Goal: Task Accomplishment & Management: Manage account settings

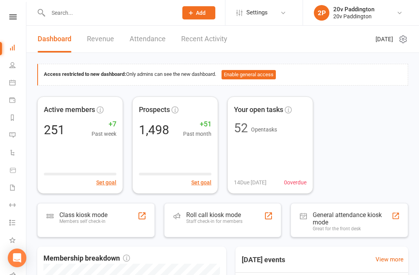
click at [14, 82] on icon at bounding box center [12, 82] width 6 height 6
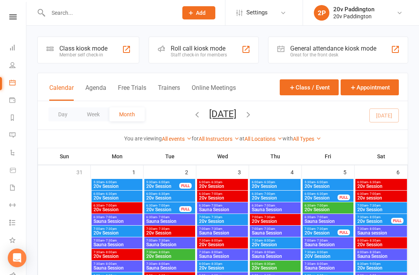
click at [102, 87] on button "Agenda" at bounding box center [95, 92] width 21 height 17
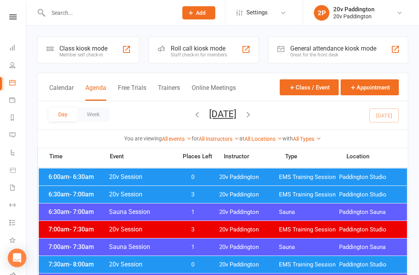
click at [74, 169] on div "6:00am - 6:30am 20v Session 0 20v Paddington EMS Training Session Paddington St…" at bounding box center [223, 176] width 369 height 17
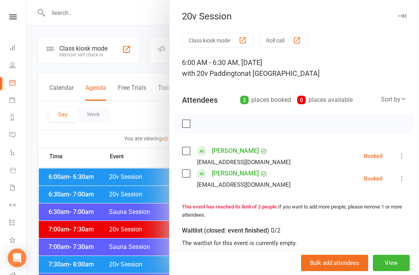
click at [234, 148] on link "Kerri Basile" at bounding box center [235, 150] width 47 height 12
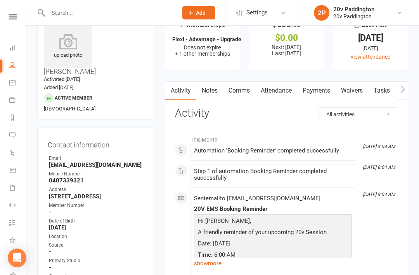
scroll to position [26, 0]
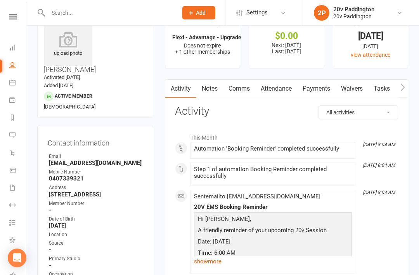
click at [315, 88] on link "Payments" at bounding box center [316, 89] width 38 height 18
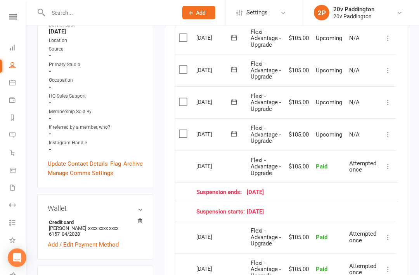
scroll to position [220, 0]
click at [391, 130] on icon at bounding box center [388, 134] width 8 height 8
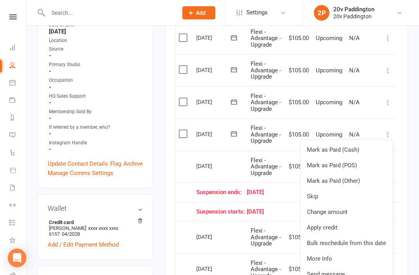
click at [320, 192] on link "Skip" at bounding box center [347, 196] width 92 height 16
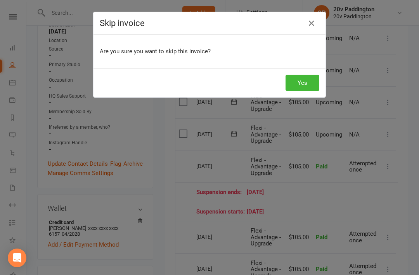
scroll to position [219, 0]
click at [306, 85] on button "Yes" at bounding box center [303, 83] width 34 height 16
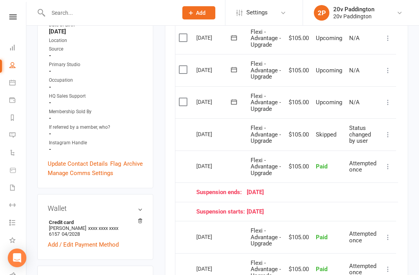
click at [14, 132] on icon at bounding box center [12, 135] width 6 height 6
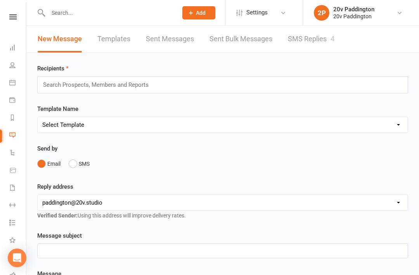
click at [327, 41] on link "SMS Replies 4" at bounding box center [311, 39] width 47 height 27
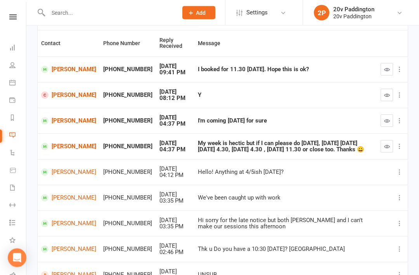
scroll to position [71, 0]
click at [14, 81] on icon at bounding box center [12, 82] width 6 height 6
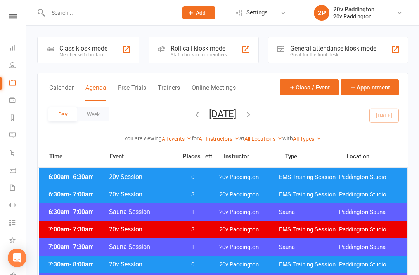
click at [378, 172] on div "6:00am - 6:30am 20v Session 0 20v Paddington EMS Training Session [GEOGRAPHIC_D…" at bounding box center [223, 176] width 369 height 17
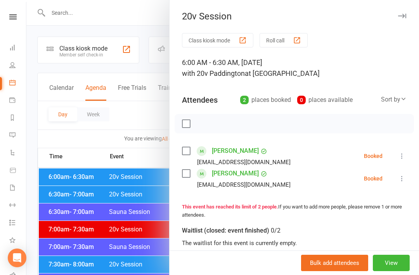
click at [405, 152] on icon at bounding box center [402, 156] width 8 height 8
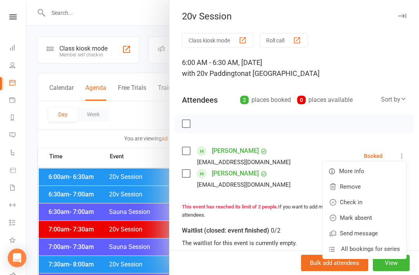
click at [364, 202] on link "Check in" at bounding box center [364, 202] width 83 height 16
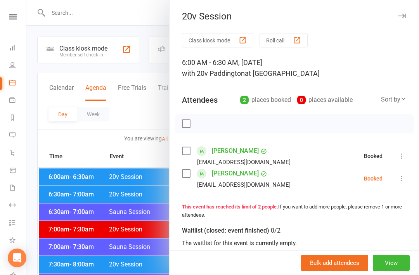
click at [405, 179] on icon at bounding box center [402, 178] width 8 height 8
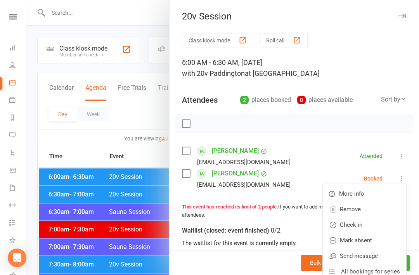
click at [367, 226] on link "Check in" at bounding box center [364, 225] width 83 height 16
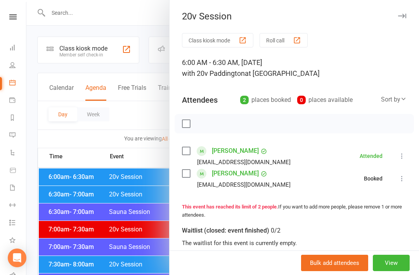
click at [63, 192] on div at bounding box center [222, 137] width 393 height 275
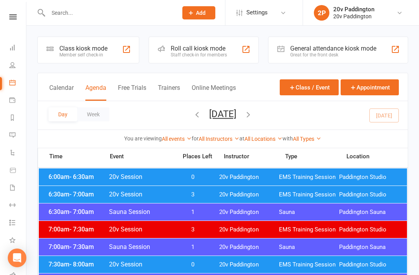
click at [66, 192] on span "6:30am - 7:00am" at bounding box center [78, 193] width 62 height 7
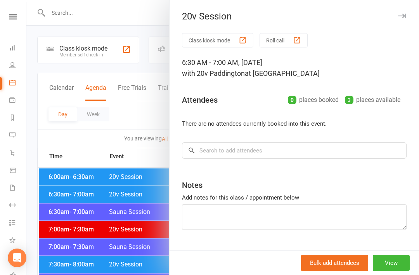
click at [397, 270] on button "View" at bounding box center [391, 262] width 37 height 16
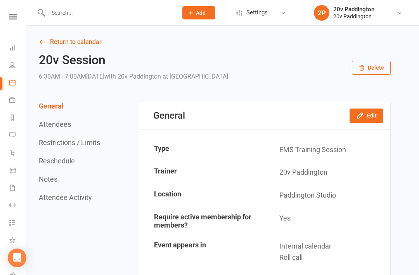
click at [368, 104] on div "General Edit" at bounding box center [264, 115] width 251 height 27
click at [382, 111] on button "Edit" at bounding box center [367, 115] width 34 height 14
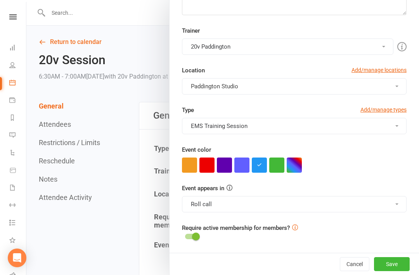
scroll to position [144, 0]
click at [246, 204] on button "Roll call" at bounding box center [294, 204] width 225 height 16
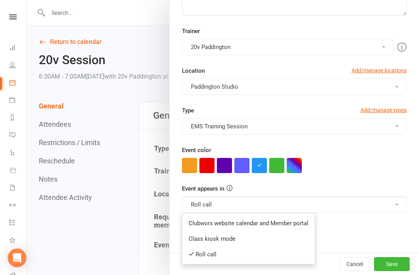
click at [259, 224] on link "Clubworx website calendar and Member portal" at bounding box center [249, 223] width 132 height 16
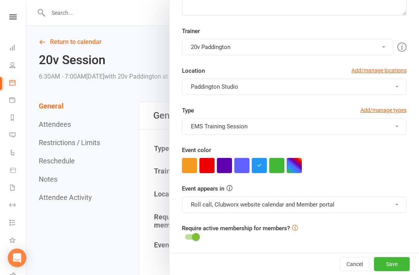
click at [248, 236] on div "Require active membership for members?" at bounding box center [294, 232] width 236 height 19
click at [309, 202] on button "Roll call, Clubworx website calendar and Member portal" at bounding box center [294, 204] width 225 height 16
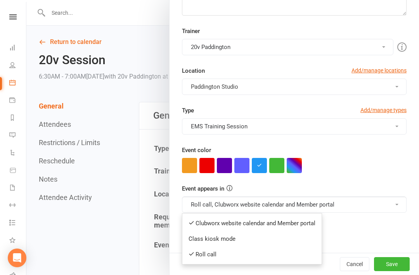
click at [262, 238] on link "Class kiosk mode" at bounding box center [252, 239] width 139 height 16
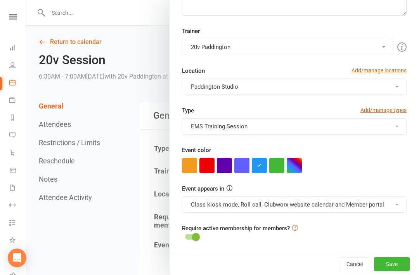
click at [394, 267] on button "Save" at bounding box center [392, 264] width 36 height 14
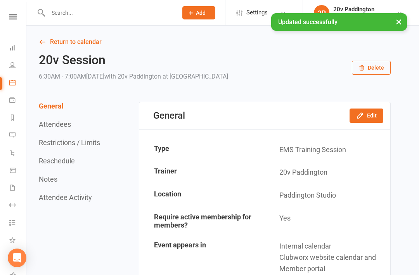
click at [78, 44] on link "Return to calendar" at bounding box center [215, 42] width 352 height 11
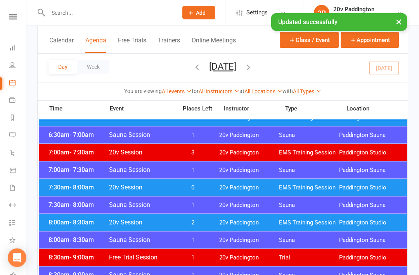
scroll to position [77, 0]
click at [59, 186] on span "7:30am - 8:00am" at bounding box center [78, 186] width 62 height 7
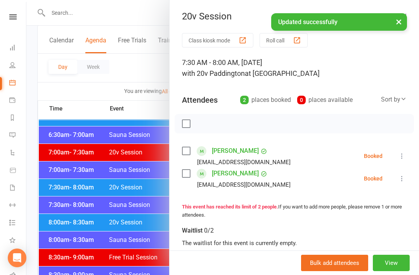
click at [58, 186] on div at bounding box center [222, 137] width 393 height 275
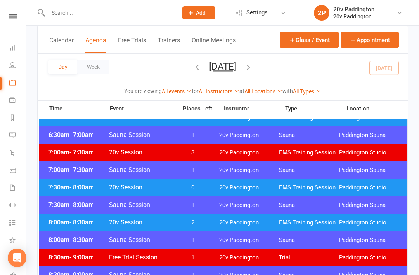
click at [64, 222] on span "8:00am - 8:30am" at bounding box center [78, 221] width 62 height 7
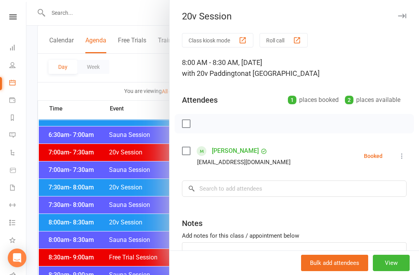
click at [67, 226] on div at bounding box center [222, 137] width 393 height 275
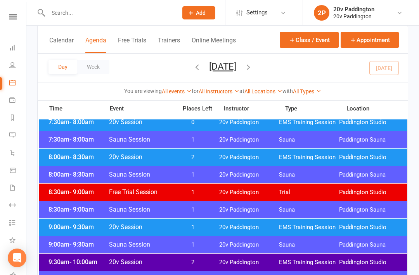
scroll to position [143, 0]
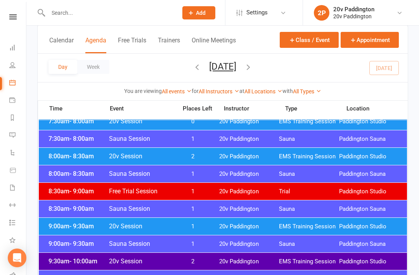
click at [59, 232] on div "9:00am - 9:30am 20v Session 1 20v Paddington EMS Training Session Paddington St…" at bounding box center [223, 225] width 369 height 17
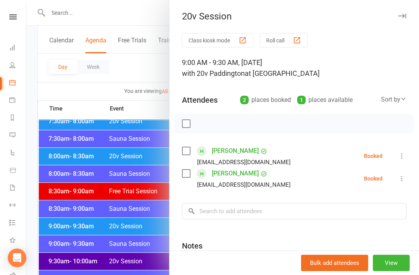
click at [52, 228] on div at bounding box center [222, 137] width 393 height 275
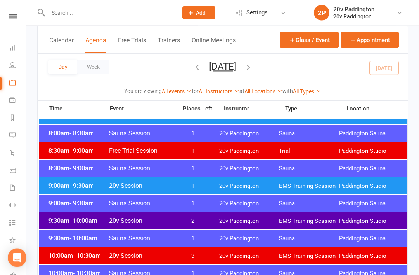
click at [56, 228] on div "9:30am - 10:00am 20v Session 2 20v Paddington EMS Training Session Paddington S…" at bounding box center [223, 220] width 369 height 17
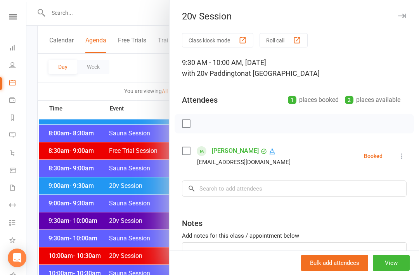
click at [56, 216] on div at bounding box center [222, 137] width 393 height 275
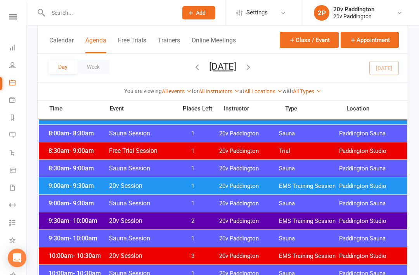
click at [57, 214] on div "9:30am - 10:00am 20v Session 2 20v Paddington EMS Training Session Paddington S…" at bounding box center [223, 220] width 369 height 17
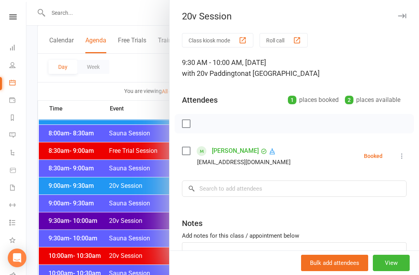
click at [58, 221] on div at bounding box center [222, 137] width 393 height 275
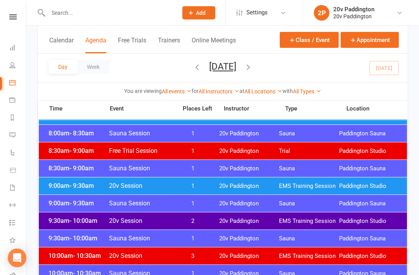
click at [59, 220] on span "9:30am - 10:00am" at bounding box center [78, 220] width 62 height 7
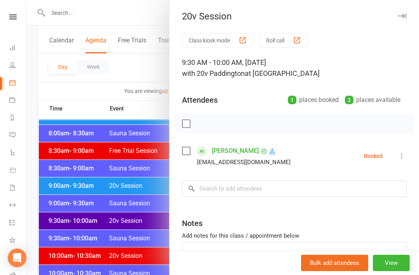
click at [238, 151] on link "Cara Atchison" at bounding box center [235, 150] width 47 height 12
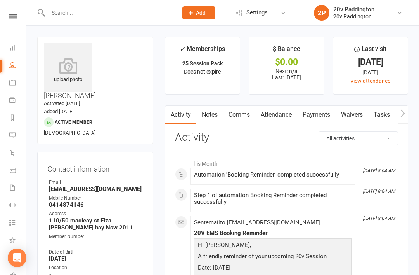
click at [12, 80] on icon at bounding box center [12, 82] width 6 height 6
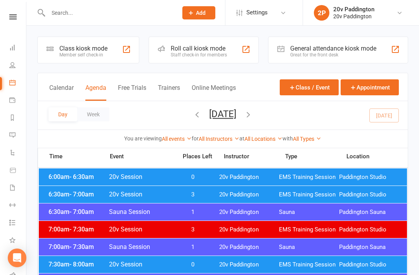
click at [10, 131] on link "Messages 4" at bounding box center [17, 135] width 17 height 17
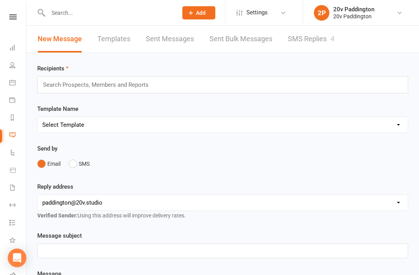
click at [321, 37] on link "SMS Replies 4" at bounding box center [311, 39] width 47 height 27
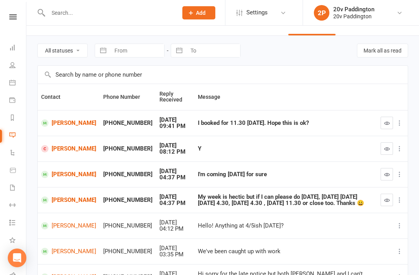
scroll to position [21, 0]
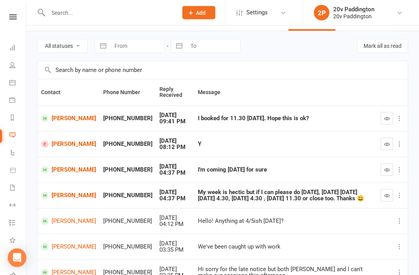
click at [60, 198] on link "[PERSON_NAME]" at bounding box center [68, 195] width 55 height 7
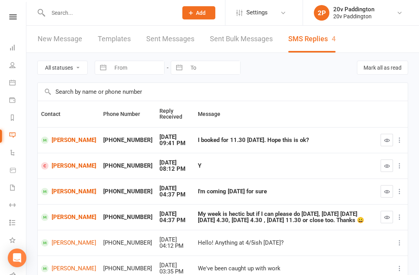
click at [59, 163] on link "[PERSON_NAME]" at bounding box center [68, 165] width 55 height 7
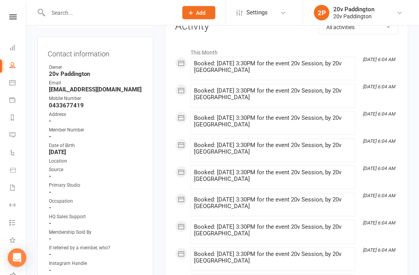
scroll to position [105, 0]
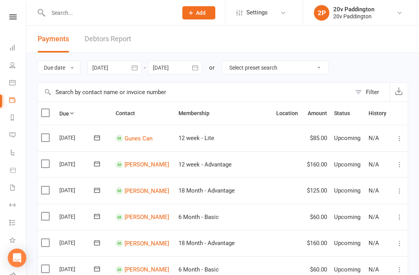
click at [16, 80] on link "Calendar" at bounding box center [17, 83] width 17 height 17
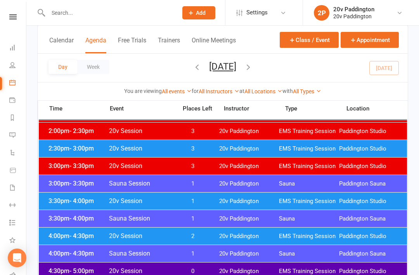
scroll to position [535, 0]
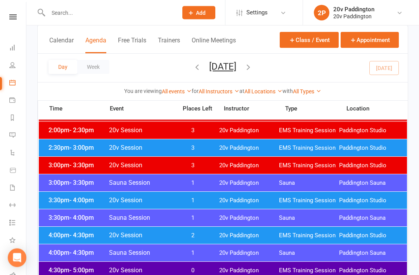
click at [370, 201] on span "Paddington Studio" at bounding box center [369, 200] width 60 height 7
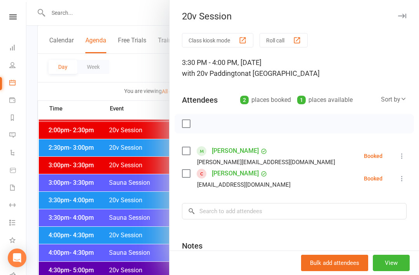
click at [106, 209] on div at bounding box center [222, 137] width 393 height 275
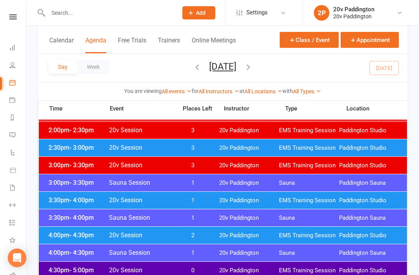
click at [12, 143] on link "Messages 4" at bounding box center [17, 135] width 17 height 17
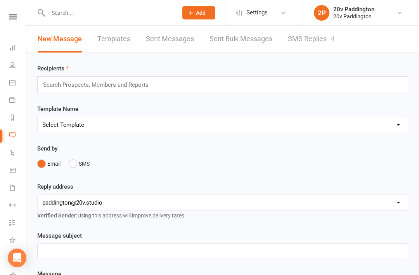
click at [316, 37] on link "SMS Replies 4" at bounding box center [311, 39] width 47 height 27
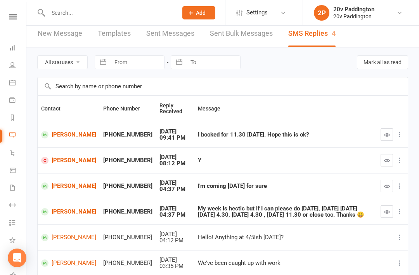
scroll to position [6, 0]
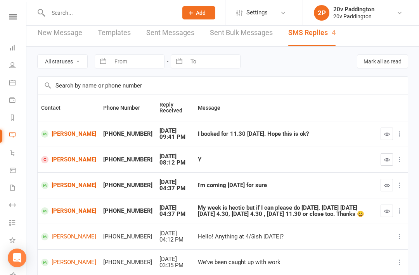
click at [9, 89] on link "Calendar" at bounding box center [17, 83] width 17 height 17
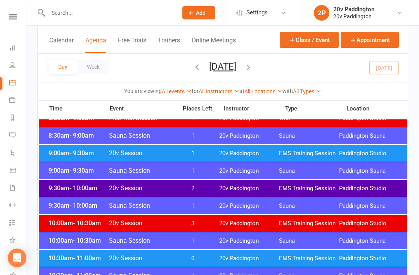
scroll to position [216, 0]
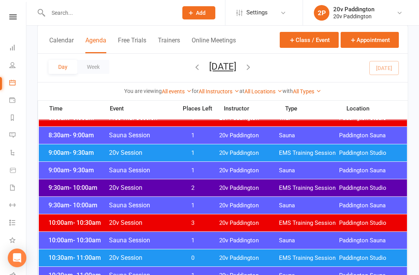
click at [17, 130] on link "Messages 4" at bounding box center [17, 135] width 17 height 17
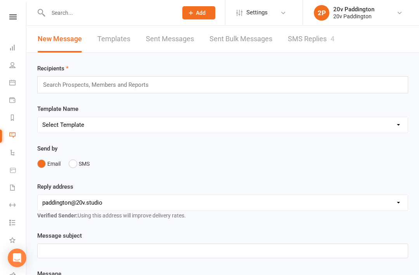
click at [311, 43] on link "SMS Replies 4" at bounding box center [311, 39] width 47 height 27
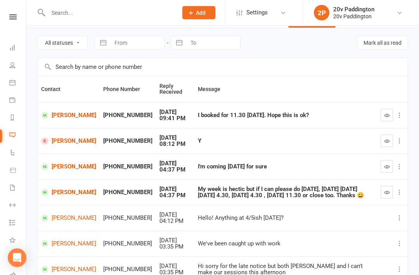
scroll to position [26, 0]
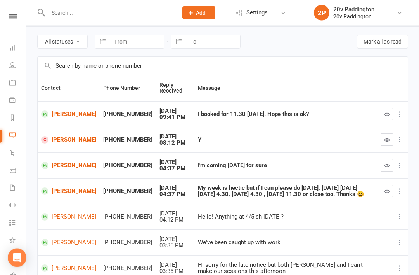
click at [64, 195] on link "[PERSON_NAME]" at bounding box center [68, 191] width 55 height 7
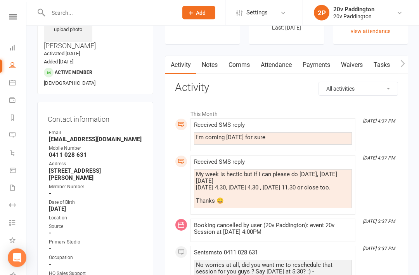
scroll to position [50, 0]
click at [236, 64] on link "Comms" at bounding box center [239, 65] width 32 height 18
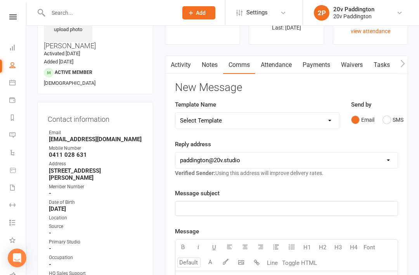
click at [393, 116] on button "SMS" at bounding box center [393, 119] width 21 height 15
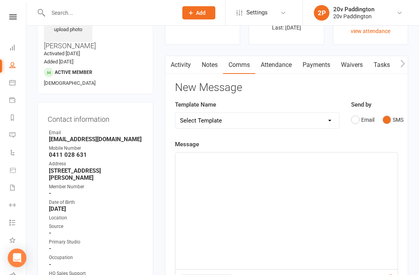
click at [299, 210] on div "﻿" at bounding box center [287, 210] width 223 height 116
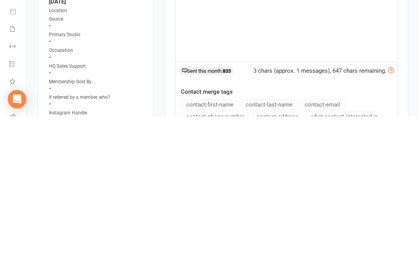
scroll to position [99, 0]
click at [230, 257] on button "contact-first-name" at bounding box center [209, 262] width 57 height 10
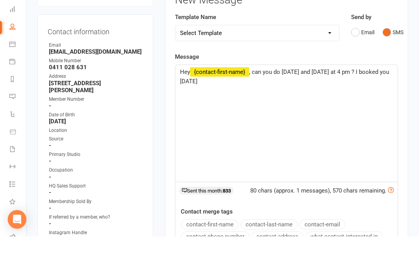
click at [216, 107] on span ", can you do Monday and Wednesday at 4 pm ? I booked you Saturday" at bounding box center [285, 115] width 211 height 16
click at [282, 103] on div "Hey ﻿ {contact-first-name} , can you do Monday and Wednesday at 4 pm ? I booked…" at bounding box center [287, 161] width 223 height 116
click at [186, 107] on span "Hey" at bounding box center [185, 110] width 10 height 7
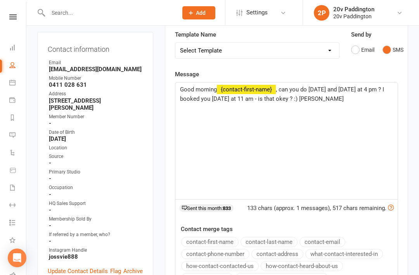
scroll to position [119, 0]
click at [312, 89] on span ", can you do Monday and Wednesday at 4 pm ? I booked you next week Saturday at …" at bounding box center [283, 94] width 206 height 16
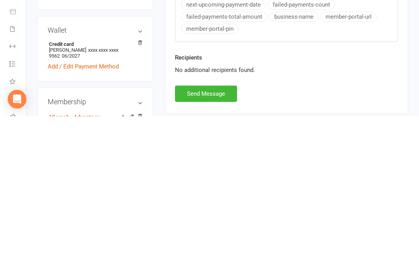
click at [228, 244] on button "Send Message" at bounding box center [206, 252] width 62 height 16
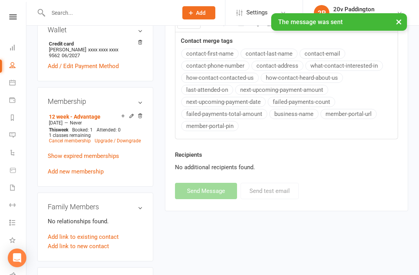
click at [14, 137] on icon at bounding box center [12, 135] width 6 height 6
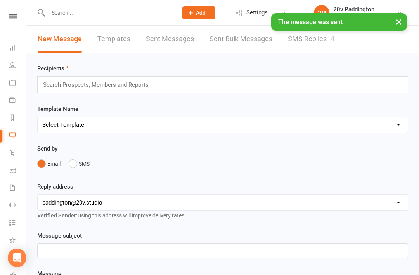
click at [335, 41] on div "4" at bounding box center [333, 39] width 4 height 8
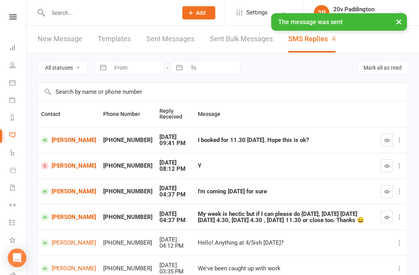
click at [392, 216] on button "button" at bounding box center [387, 216] width 12 height 12
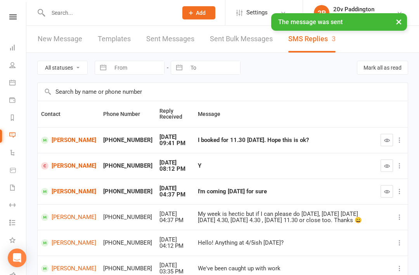
click at [391, 189] on button "button" at bounding box center [387, 191] width 12 height 12
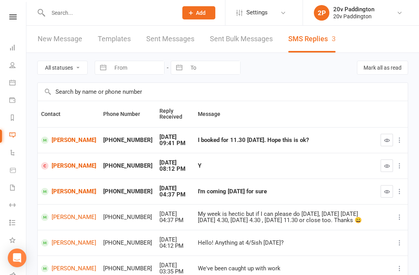
click at [60, 194] on link "[PERSON_NAME]" at bounding box center [68, 191] width 55 height 7
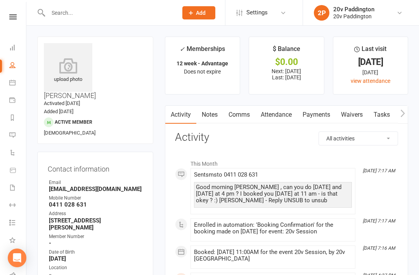
click at [276, 119] on link "Attendance" at bounding box center [277, 115] width 42 height 18
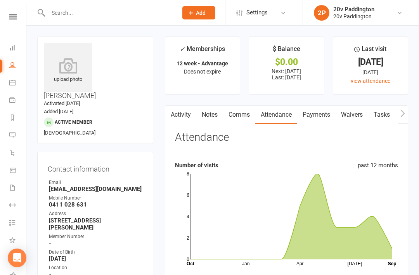
click at [14, 134] on icon at bounding box center [12, 135] width 6 height 6
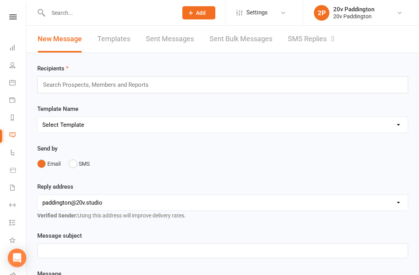
click at [306, 31] on link "SMS Replies 3" at bounding box center [311, 39] width 47 height 27
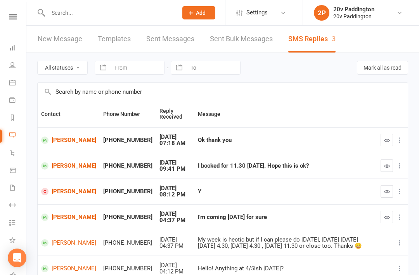
click at [387, 216] on icon "button" at bounding box center [387, 217] width 6 height 6
click at [51, 188] on link "Christine Zhu" at bounding box center [68, 191] width 55 height 7
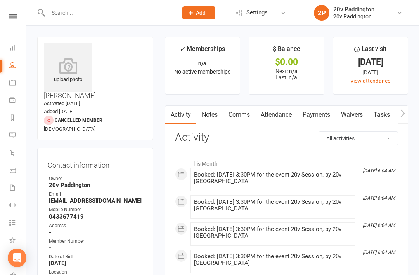
click at [226, 106] on link "Comms" at bounding box center [239, 115] width 32 height 18
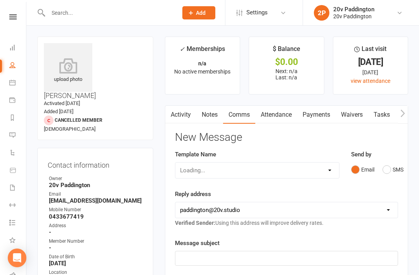
click at [395, 170] on button "SMS" at bounding box center [393, 169] width 21 height 15
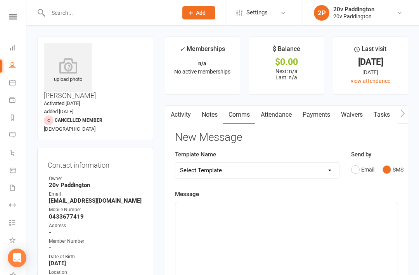
click at [315, 227] on div "﻿" at bounding box center [287, 260] width 223 height 116
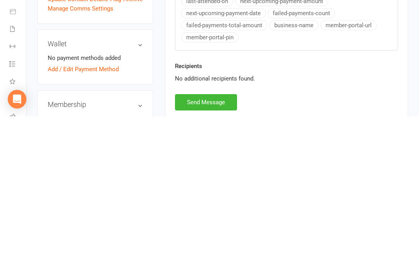
click at [206, 252] on button "Send Message" at bounding box center [206, 260] width 62 height 16
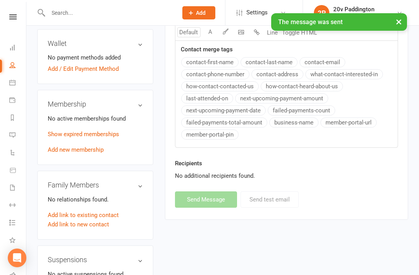
click at [10, 132] on icon at bounding box center [12, 135] width 6 height 6
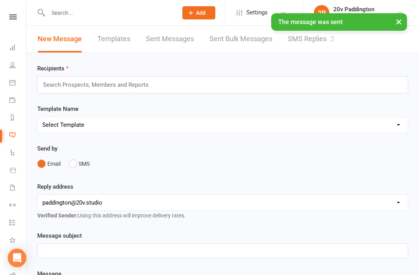
click at [322, 46] on link "SMS Replies 2" at bounding box center [311, 39] width 47 height 27
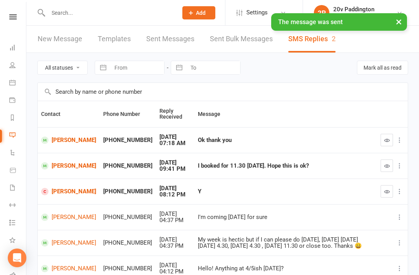
click at [382, 195] on button "button" at bounding box center [387, 191] width 12 height 12
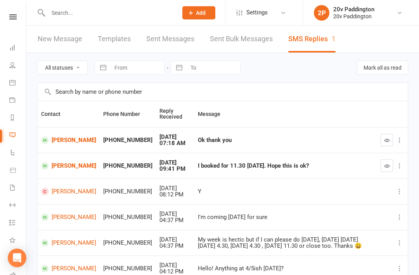
click at [60, 136] on link "[PERSON_NAME]" at bounding box center [68, 139] width 55 height 7
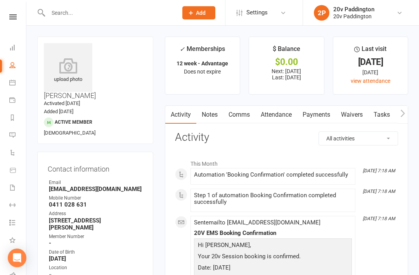
click at [6, 86] on li "Calendar" at bounding box center [13, 83] width 26 height 17
click at [16, 76] on link "Calendar" at bounding box center [17, 83] width 17 height 17
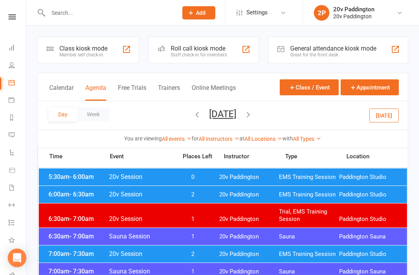
click at [236, 109] on button "Monday, Sep 15, 2025" at bounding box center [222, 113] width 27 height 11
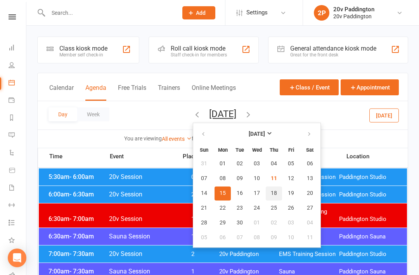
click at [271, 193] on span "18" at bounding box center [274, 193] width 6 height 6
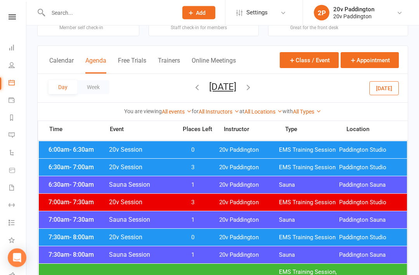
scroll to position [22, 0]
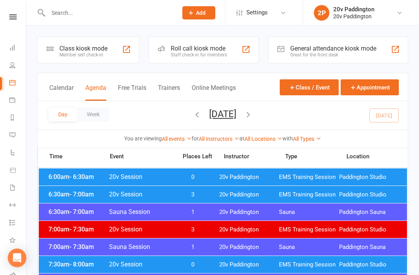
click at [236, 113] on button "[DATE]" at bounding box center [222, 113] width 27 height 11
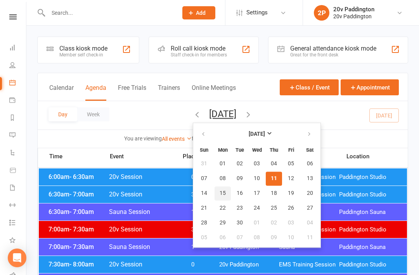
click at [215, 188] on button "15" at bounding box center [223, 193] width 16 height 14
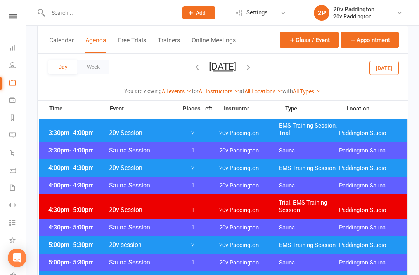
scroll to position [640, 0]
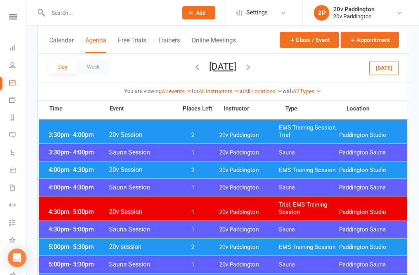
click at [297, 168] on span "EMS Training Session" at bounding box center [309, 169] width 60 height 7
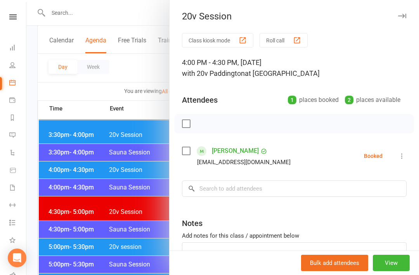
click at [147, 169] on div at bounding box center [222, 137] width 393 height 275
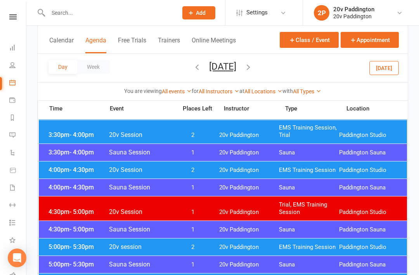
click at [120, 244] on span "20v session" at bounding box center [141, 246] width 64 height 7
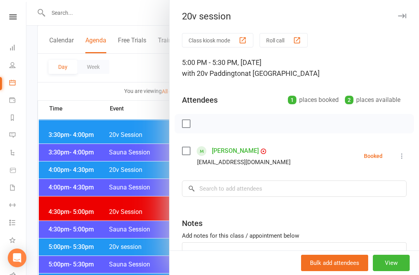
click at [111, 243] on div at bounding box center [222, 137] width 393 height 275
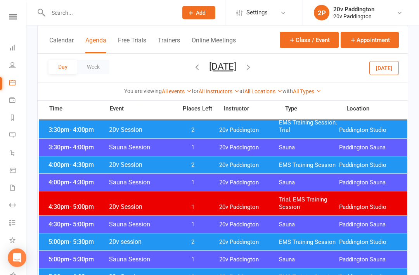
click at [280, 238] on span "EMS Training Session" at bounding box center [309, 241] width 60 height 7
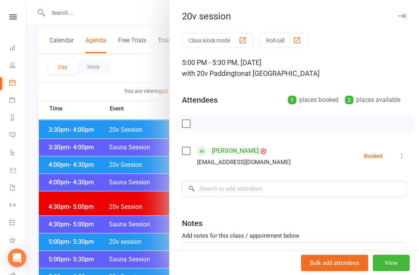
click at [395, 271] on button "View" at bounding box center [391, 262] width 37 height 16
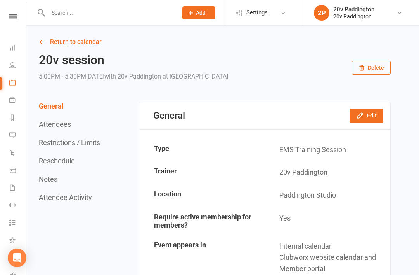
click at [373, 112] on button "Edit" at bounding box center [367, 115] width 34 height 14
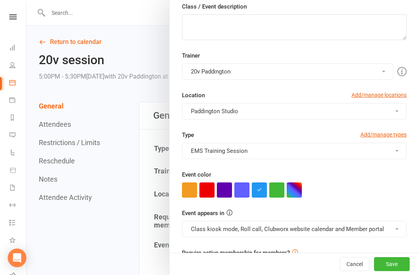
scroll to position [119, 0]
click at [374, 229] on button "Class kiosk mode, Roll call, Clubworx website calendar and Member portal" at bounding box center [294, 229] width 225 height 16
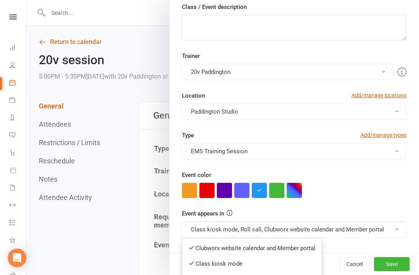
click at [315, 245] on link "Clubworx website calendar and Member portal" at bounding box center [252, 248] width 139 height 16
click at [338, 225] on button "Class kiosk mode, Roll call, Clubworx website calendar and Member portal" at bounding box center [294, 229] width 225 height 16
click at [292, 266] on link "Class kiosk mode" at bounding box center [249, 264] width 132 height 16
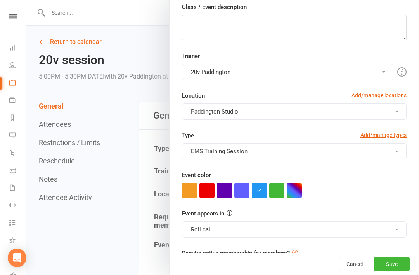
click at [399, 271] on button "Save" at bounding box center [392, 264] width 36 height 14
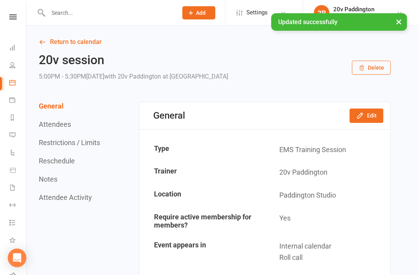
click at [63, 44] on link "Return to calendar" at bounding box center [215, 42] width 352 height 11
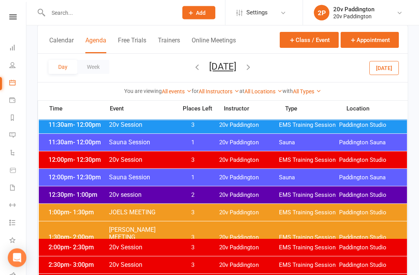
scroll to position [448, 0]
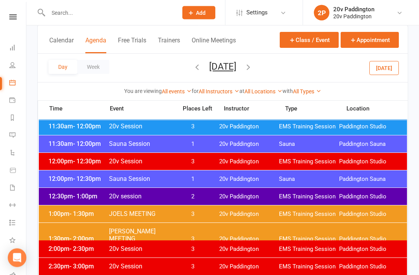
click at [236, 68] on button "Monday, Sep 15, 2025" at bounding box center [222, 66] width 27 height 11
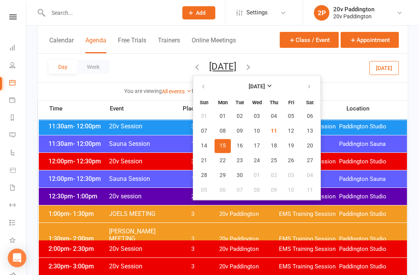
click at [254, 145] on span "17" at bounding box center [257, 146] width 6 height 6
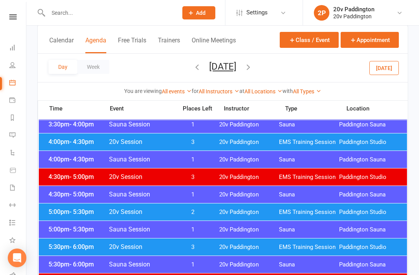
scroll to position [585, 0]
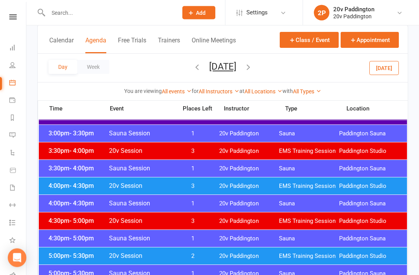
click at [338, 190] on div "4:00pm - 4:30pm 20v Session 3 20v Paddington EMS Training Session Paddington St…" at bounding box center [223, 185] width 369 height 17
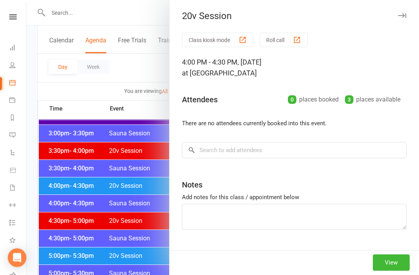
scroll to position [585, 0]
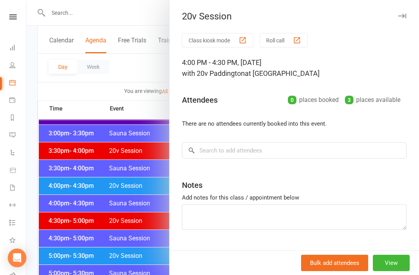
click at [122, 184] on div at bounding box center [222, 137] width 393 height 275
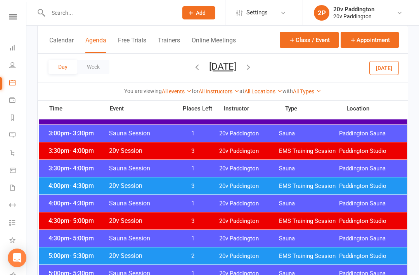
click at [236, 63] on button "Wednesday, Sep 17, 2025" at bounding box center [222, 66] width 27 height 11
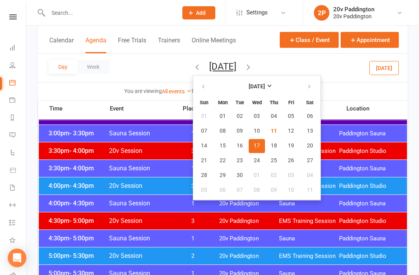
click at [307, 148] on span "20" at bounding box center [310, 146] width 6 height 6
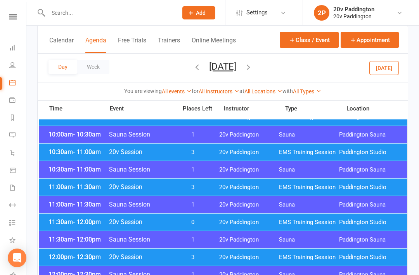
scroll to position [287, 0]
click at [318, 215] on div "11:30am - 12:00pm 20v Session 0 20v Paddington EMS Training Session Paddington …" at bounding box center [223, 222] width 369 height 17
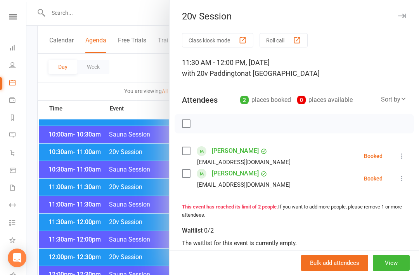
click at [127, 219] on div at bounding box center [222, 137] width 393 height 275
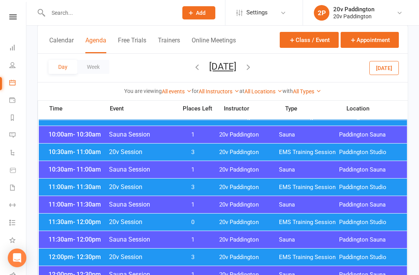
click at [210, 185] on span "3" at bounding box center [193, 186] width 41 height 7
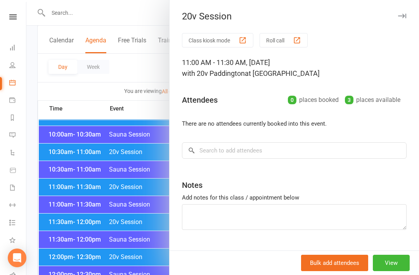
click at [129, 202] on div at bounding box center [222, 137] width 393 height 275
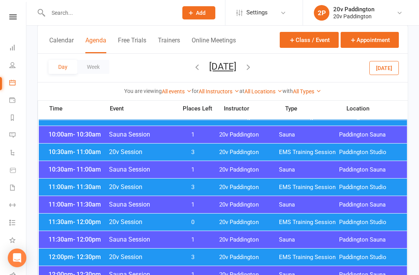
click at [179, 257] on span "3" at bounding box center [193, 256] width 41 height 7
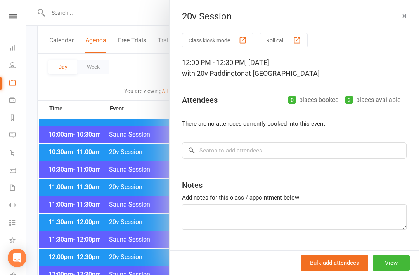
click at [148, 245] on div at bounding box center [222, 137] width 393 height 275
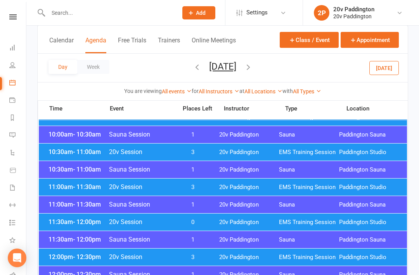
click at [212, 177] on div "10:30am - 11:00am Sauna Session 1 20v Paddington Sauna Paddington Sauna" at bounding box center [223, 169] width 369 height 17
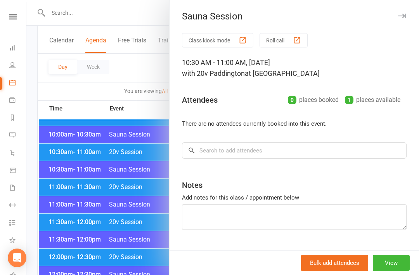
click at [146, 190] on div at bounding box center [222, 137] width 393 height 275
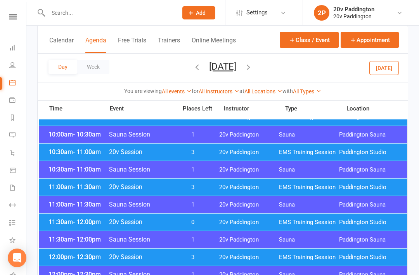
click at [144, 188] on span "20v Session" at bounding box center [141, 186] width 64 height 7
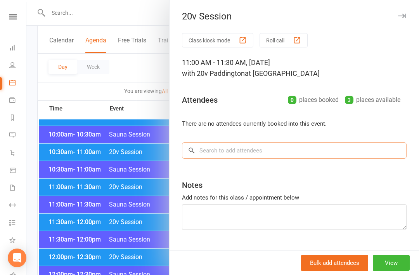
click at [266, 146] on input "search" at bounding box center [294, 150] width 225 height 16
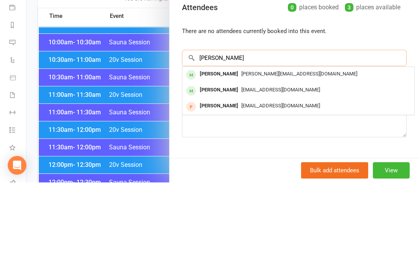
type input "Joceli"
click at [242, 179] on span "jocelinvieira6@gmail.com" at bounding box center [281, 182] width 79 height 6
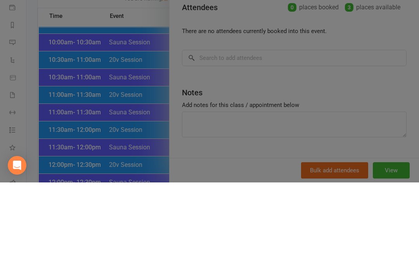
scroll to position [379, 0]
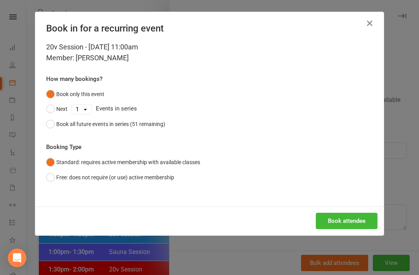
click at [348, 222] on button "Book attendee" at bounding box center [347, 220] width 62 height 16
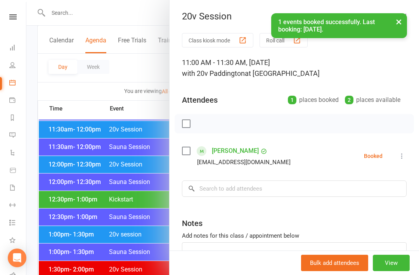
click at [125, 91] on div at bounding box center [222, 137] width 393 height 275
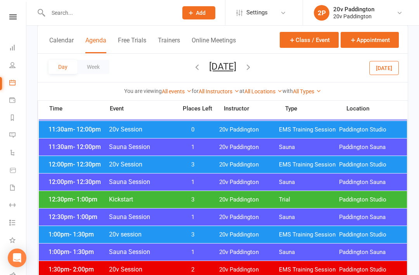
click at [236, 66] on button "Saturday, Sep 20, 2025" at bounding box center [222, 66] width 27 height 11
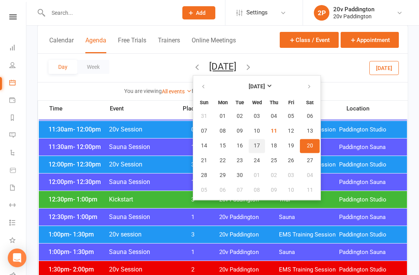
click at [254, 145] on span "17" at bounding box center [257, 146] width 6 height 6
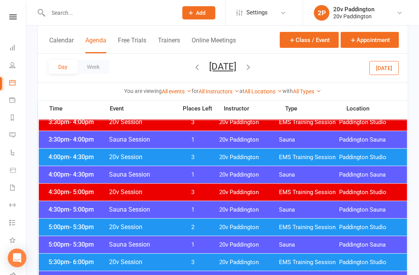
scroll to position [609, 0]
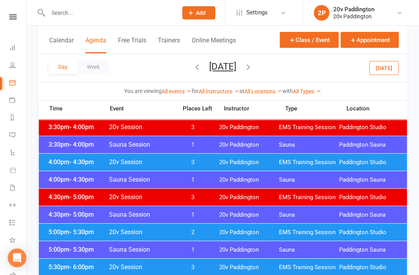
click at [344, 156] on div "4:00pm - 4:30pm 20v Session 3 20v Paddington EMS Training Session Paddington St…" at bounding box center [223, 161] width 369 height 17
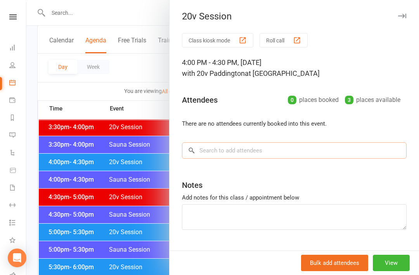
click at [277, 157] on input "search" at bounding box center [294, 150] width 225 height 16
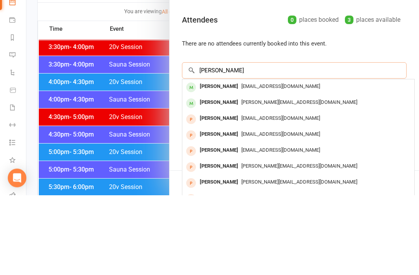
type input "Jocelin"
click at [262, 163] on span "[EMAIL_ADDRESS][DOMAIN_NAME]" at bounding box center [281, 166] width 79 height 6
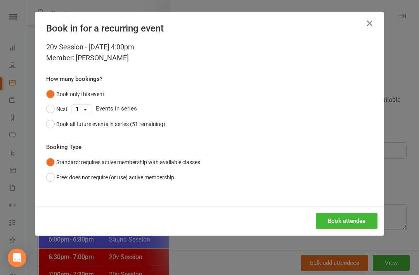
click at [355, 217] on button "Book attendee" at bounding box center [347, 220] width 62 height 16
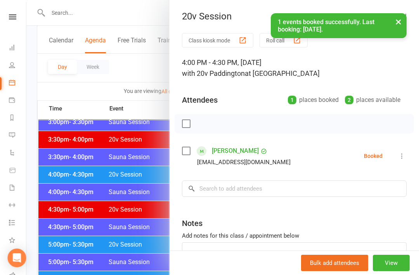
scroll to position [596, 27]
click at [156, 67] on div at bounding box center [222, 137] width 393 height 275
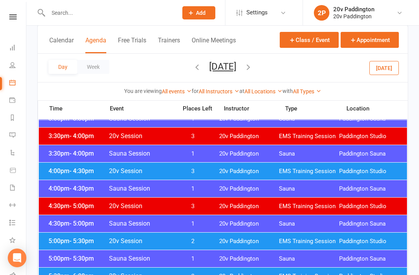
scroll to position [598, 0]
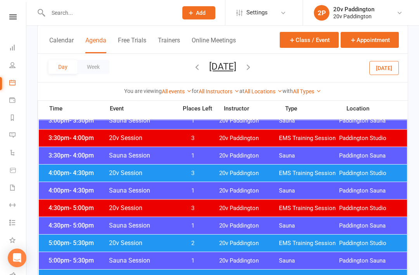
click at [236, 63] on button "Wednesday, Sep 17, 2025" at bounding box center [222, 66] width 27 height 11
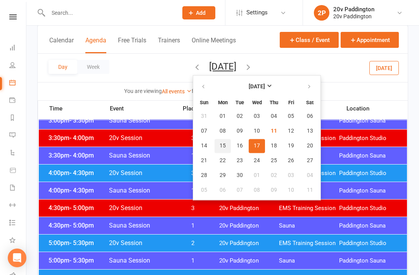
click at [220, 145] on span "15" at bounding box center [223, 146] width 6 height 6
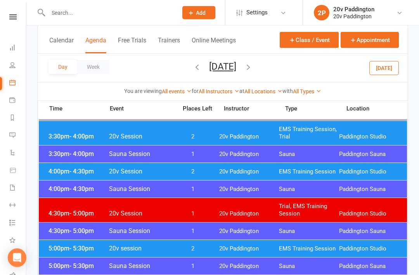
click at [329, 173] on span "EMS Training Session" at bounding box center [309, 171] width 60 height 7
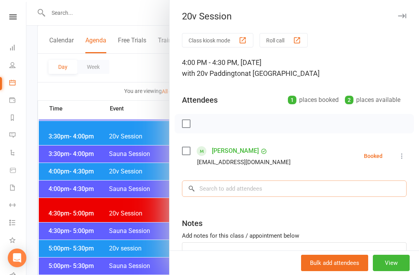
click at [260, 186] on input "search" at bounding box center [294, 188] width 225 height 16
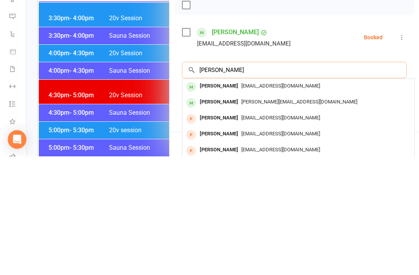
type input "Jocelin"
click at [265, 201] on span "[EMAIL_ADDRESS][DOMAIN_NAME]" at bounding box center [281, 204] width 79 height 6
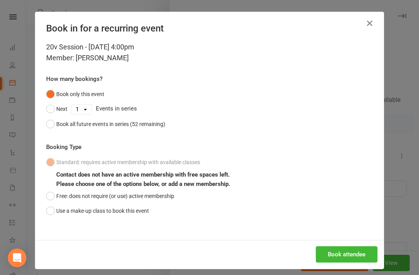
scroll to position [834, 0]
click at [341, 252] on button "Book attendee" at bounding box center [347, 254] width 62 height 16
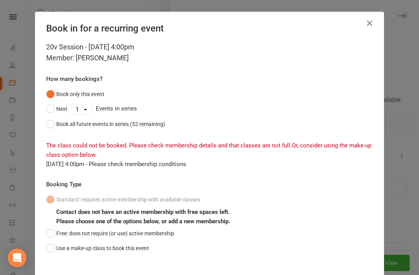
click at [51, 231] on button "Free: does not require (or use) active membership" at bounding box center [110, 233] width 128 height 15
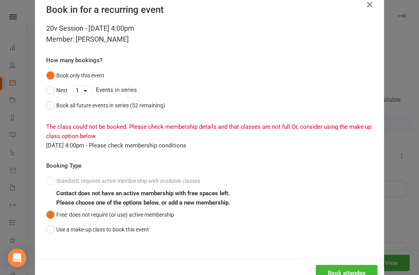
scroll to position [17, 0]
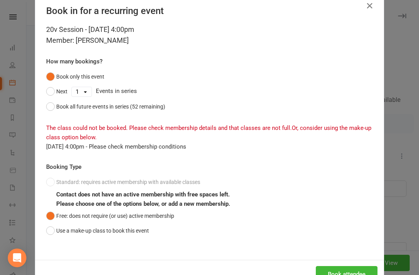
click at [345, 271] on button "Book attendee" at bounding box center [347, 274] width 62 height 16
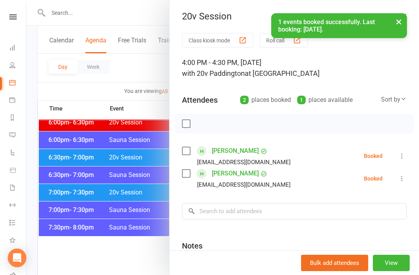
click at [10, 129] on link "Messages 4" at bounding box center [17, 135] width 17 height 17
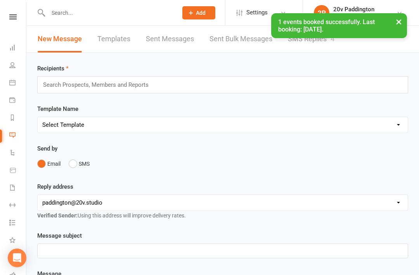
click at [331, 49] on link "SMS Replies 4" at bounding box center [311, 39] width 47 height 27
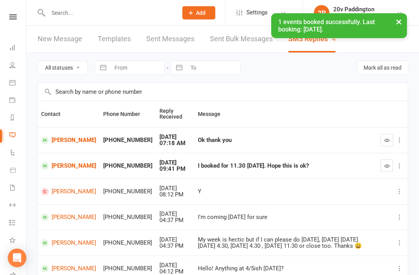
click at [382, 139] on button "button" at bounding box center [387, 140] width 12 height 12
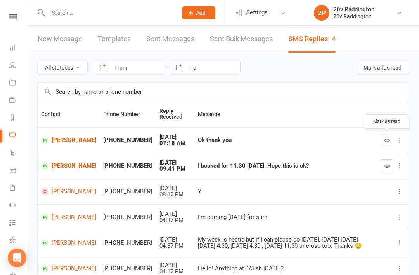
click at [386, 139] on icon "button" at bounding box center [387, 140] width 6 height 6
click at [388, 139] on icon "button" at bounding box center [387, 140] width 6 height 6
click at [54, 137] on link "[PERSON_NAME]" at bounding box center [68, 139] width 55 height 7
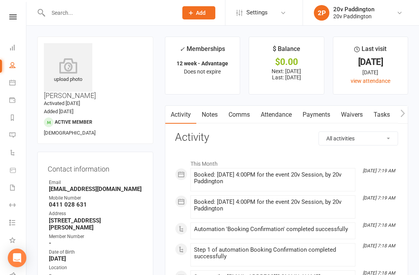
click at [280, 113] on link "Attendance" at bounding box center [277, 115] width 42 height 18
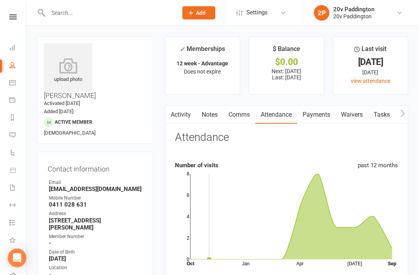
click at [247, 118] on link "Comms" at bounding box center [239, 115] width 32 height 18
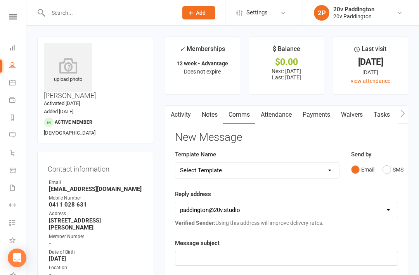
click at [174, 117] on button "button" at bounding box center [170, 114] width 10 height 17
click at [183, 110] on link "Activity" at bounding box center [180, 115] width 31 height 18
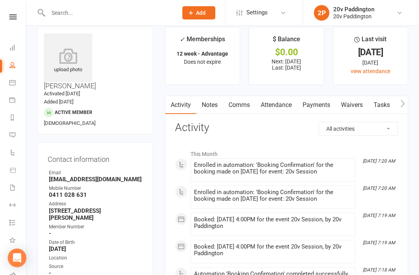
scroll to position [10, 0]
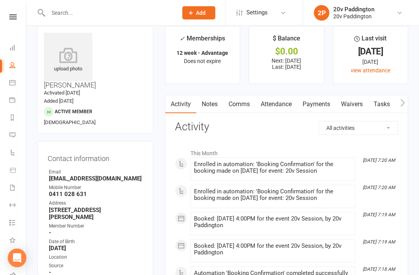
click at [242, 99] on link "Comms" at bounding box center [239, 104] width 32 height 18
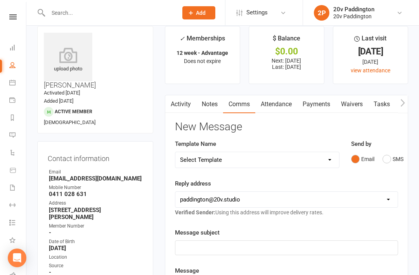
click at [386, 162] on button "SMS" at bounding box center [393, 158] width 21 height 15
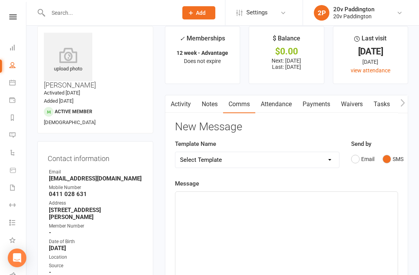
click at [336, 224] on div "﻿" at bounding box center [287, 249] width 223 height 116
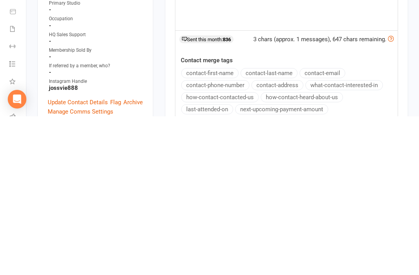
scroll to position [137, 0]
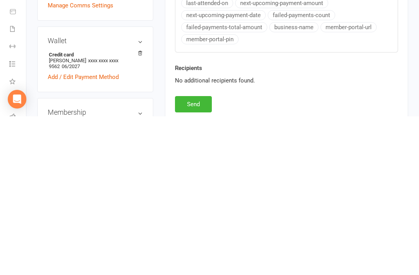
click at [295, 102] on div "New Message Template Name Select Template [Email] 20v Referral Bonus [SMS] Free…" at bounding box center [286, 83] width 223 height 375
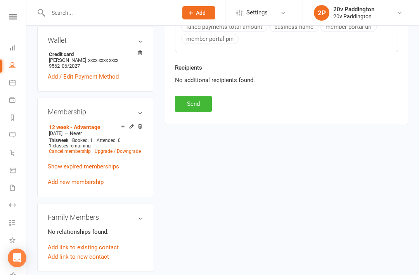
click at [205, 110] on button "Send" at bounding box center [193, 104] width 37 height 16
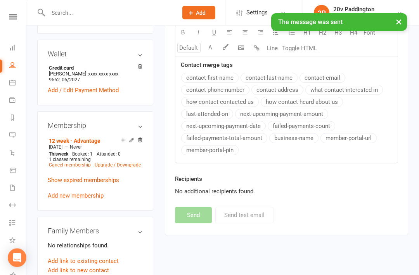
scroll to position [383, 0]
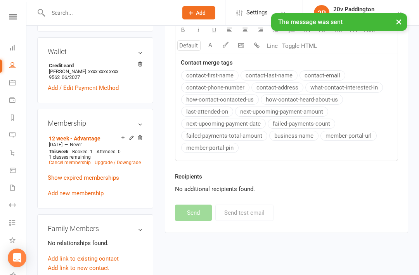
click at [16, 136] on link "Messages 4" at bounding box center [17, 135] width 17 height 17
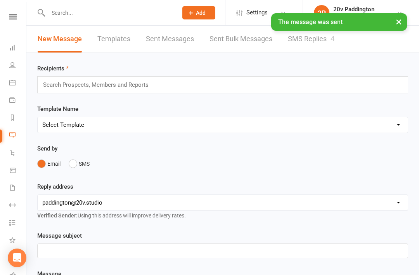
click at [308, 41] on link "SMS Replies 4" at bounding box center [311, 39] width 47 height 27
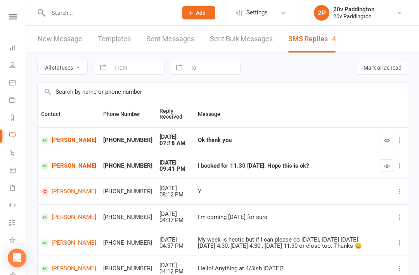
click at [384, 141] on icon "button" at bounding box center [387, 140] width 6 height 6
click at [343, 157] on td "I booked for 11.30 [DATE]. Hope this is ok?" at bounding box center [286, 166] width 183 height 26
click at [388, 137] on icon "button" at bounding box center [387, 140] width 6 height 6
click at [345, 144] on td "Ok thank you" at bounding box center [286, 140] width 183 height 26
click at [384, 141] on icon "button" at bounding box center [387, 140] width 6 height 6
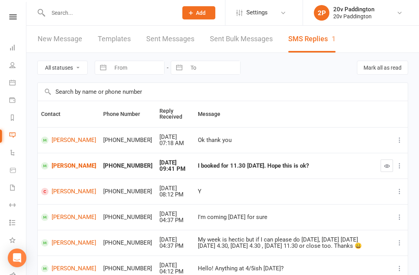
click at [19, 83] on link "Calendar" at bounding box center [17, 83] width 17 height 17
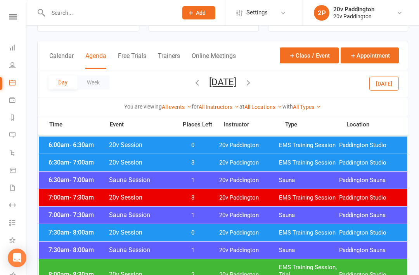
scroll to position [13, 0]
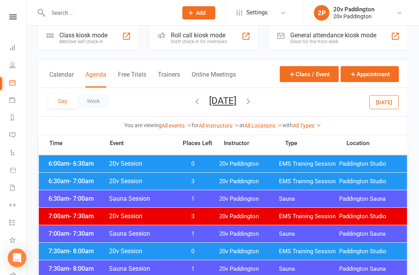
click at [384, 106] on button "[DATE]" at bounding box center [385, 102] width 30 height 14
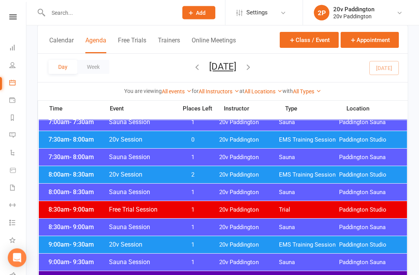
click at [341, 167] on div "8:00am - 8:30am 20v Session 2 20v Paddington EMS Training Session Paddington St…" at bounding box center [223, 174] width 369 height 17
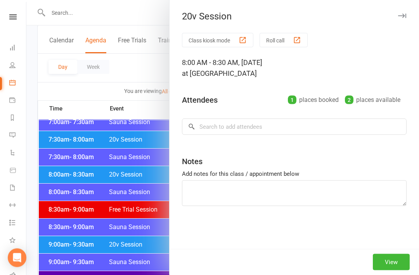
scroll to position [125, 0]
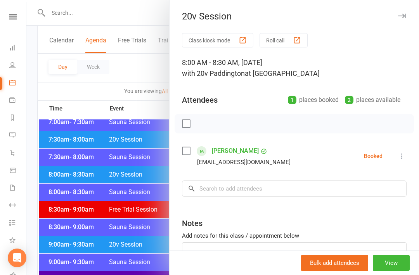
click at [61, 179] on div at bounding box center [222, 137] width 393 height 275
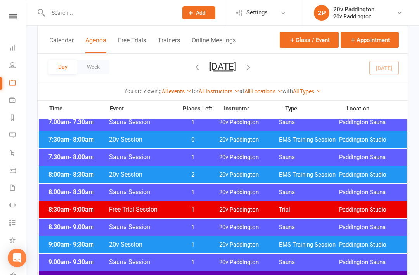
click at [56, 147] on div "7:30am - 8:00am 20v Session 0 20v Paddington EMS Training Session Paddington St…" at bounding box center [223, 139] width 369 height 17
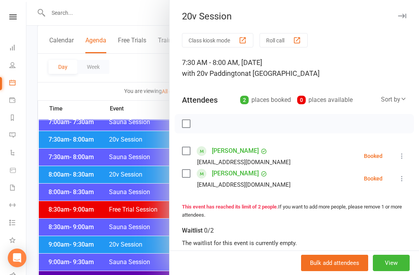
click at [57, 148] on div at bounding box center [222, 137] width 393 height 275
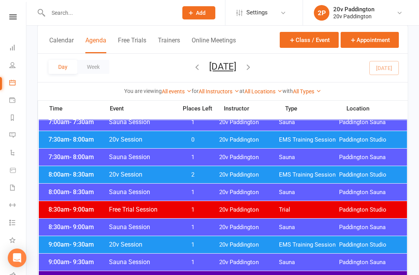
click at [15, 132] on icon at bounding box center [12, 135] width 6 height 6
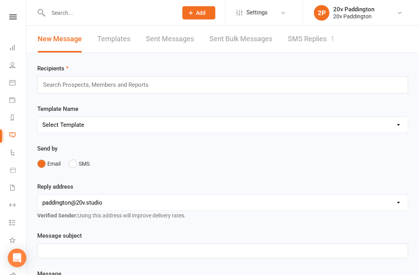
click at [326, 46] on link "SMS Replies 1" at bounding box center [311, 39] width 47 height 27
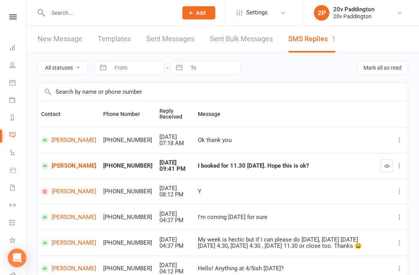
click at [13, 83] on icon at bounding box center [12, 82] width 6 height 6
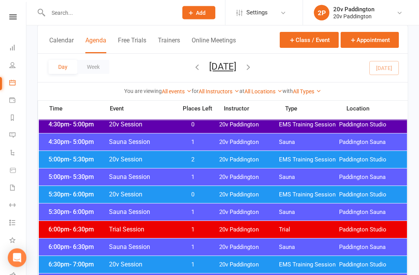
scroll to position [681, 0]
click at [12, 220] on icon at bounding box center [12, 222] width 6 height 6
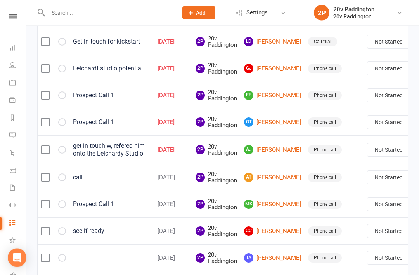
scroll to position [323, 0]
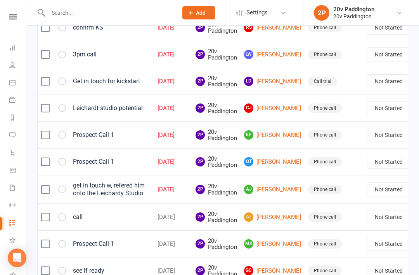
click at [14, 87] on link "Calendar" at bounding box center [17, 83] width 17 height 17
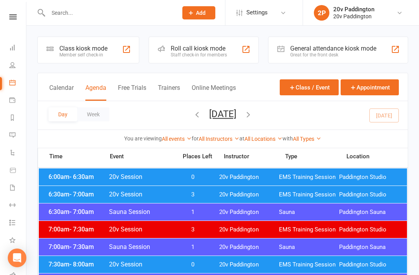
click at [398, 102] on div "Day Week Thursday, Sep 11, 2025 September 2025 Sun Mon Tue Wed Thu Fri Sat 31 0…" at bounding box center [223, 115] width 370 height 28
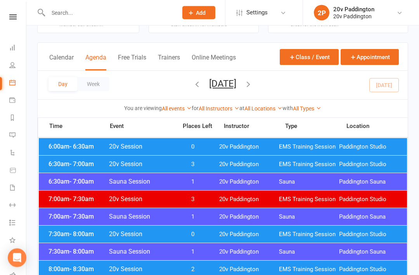
click at [57, 152] on div "6:00am - 6:30am 20v Session 0 20v Paddington EMS Training Session Paddington St…" at bounding box center [223, 146] width 369 height 17
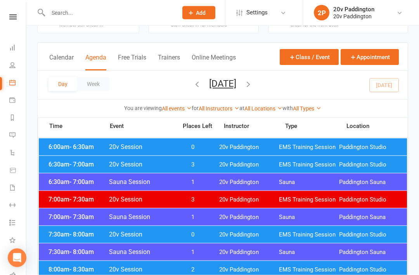
scroll to position [30, 0]
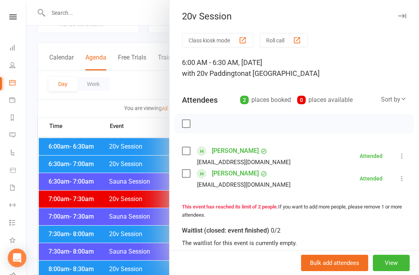
click at [57, 159] on div at bounding box center [222, 137] width 393 height 275
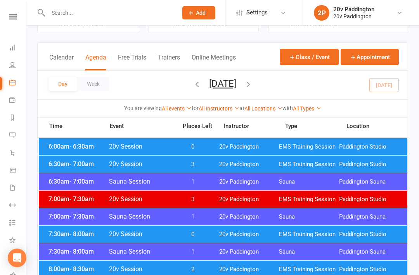
click at [9, 138] on link "Messages 1" at bounding box center [17, 135] width 17 height 17
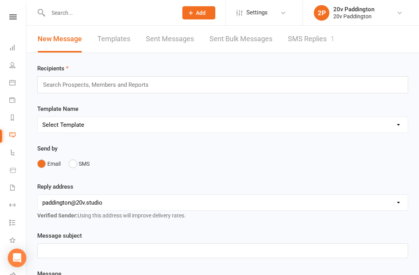
click at [331, 36] on link "SMS Replies 1" at bounding box center [311, 39] width 47 height 27
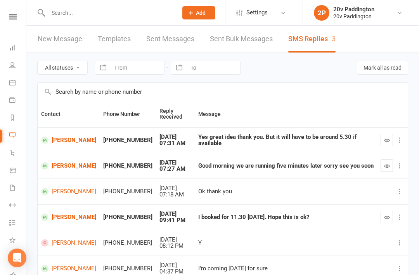
click at [387, 169] on icon "button" at bounding box center [387, 166] width 6 height 6
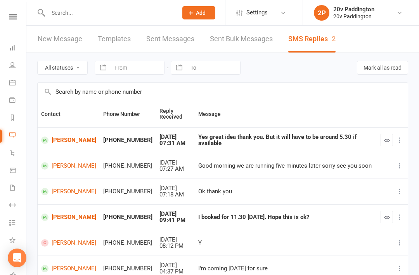
click at [63, 150] on td "[PERSON_NAME]" at bounding box center [69, 140] width 62 height 26
click at [70, 139] on link "[PERSON_NAME]" at bounding box center [68, 139] width 55 height 7
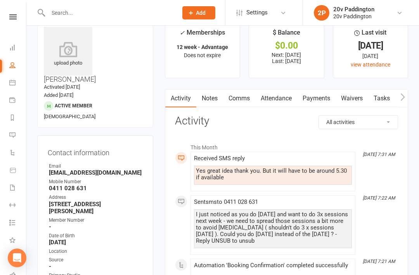
scroll to position [19, 0]
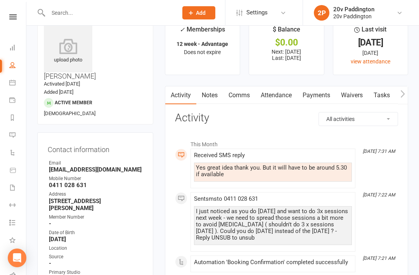
click at [273, 94] on link "Attendance" at bounding box center [277, 95] width 42 height 18
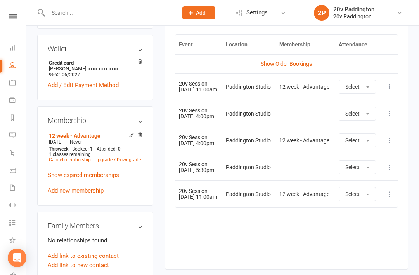
scroll to position [393, 0]
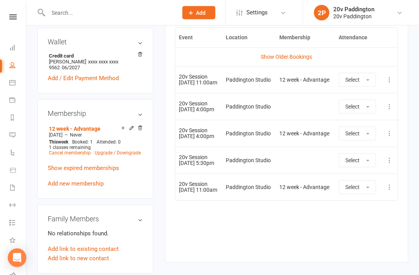
click at [391, 135] on icon at bounding box center [390, 134] width 8 height 8
click at [360, 184] on link "Remove booking" at bounding box center [355, 180] width 77 height 16
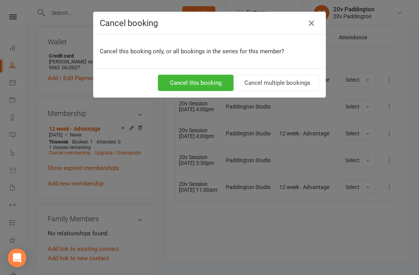
click at [217, 80] on button "Cancel this booking" at bounding box center [196, 83] width 76 height 16
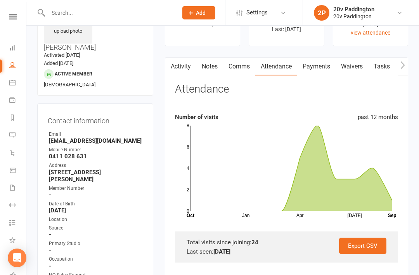
scroll to position [0, 0]
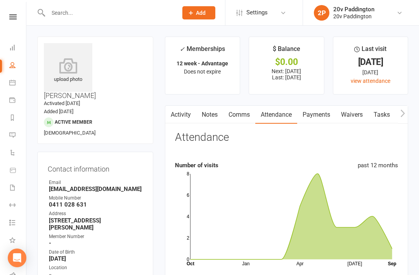
click at [238, 113] on link "Comms" at bounding box center [239, 115] width 32 height 18
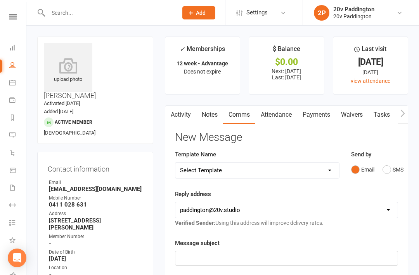
click at [384, 166] on button "SMS" at bounding box center [393, 169] width 21 height 15
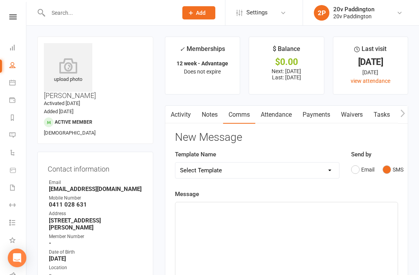
click at [323, 224] on div "﻿" at bounding box center [287, 260] width 223 height 116
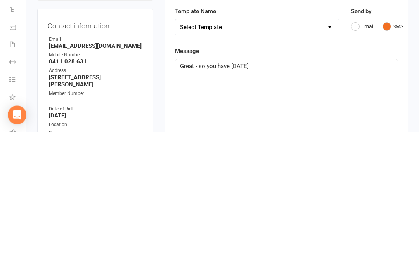
click at [242, 205] on span "Great - so you have this Saturday" at bounding box center [214, 208] width 69 height 7
click at [245, 205] on span "Great - so you have this Saturda" at bounding box center [221, 208] width 82 height 7
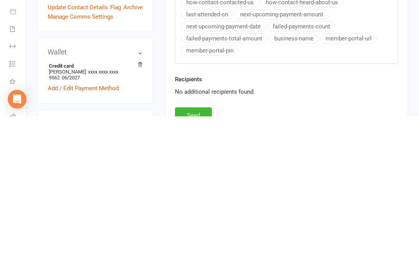
click at [199, 266] on button "Send" at bounding box center [193, 274] width 37 height 16
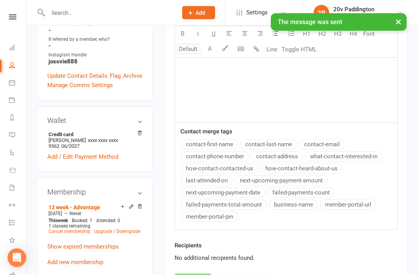
click at [12, 138] on link "Messages 2" at bounding box center [17, 135] width 17 height 17
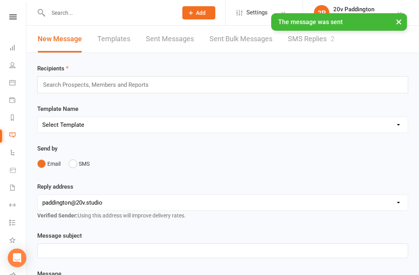
scroll to position [2, 0]
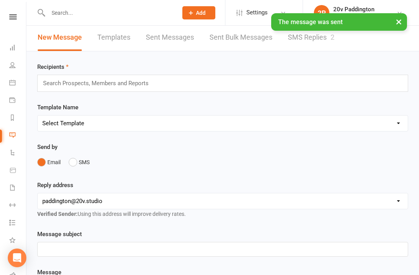
click at [325, 44] on link "SMS Replies 2" at bounding box center [311, 37] width 47 height 27
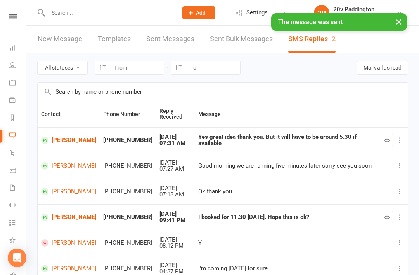
click at [388, 139] on icon "button" at bounding box center [387, 140] width 6 height 6
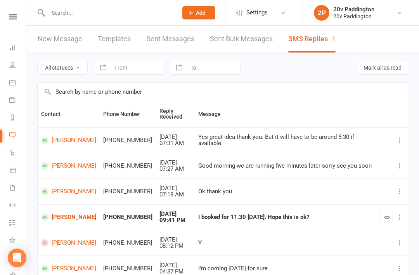
click at [4, 84] on li "Calendar" at bounding box center [13, 83] width 26 height 17
click at [59, 162] on link "Joep Van de kruijs" at bounding box center [68, 165] width 55 height 7
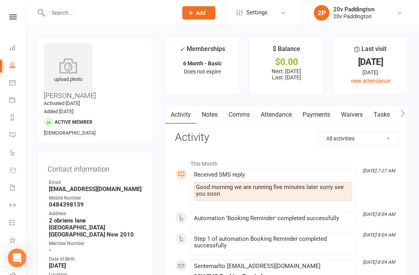
click at [243, 119] on link "Comms" at bounding box center [239, 115] width 32 height 18
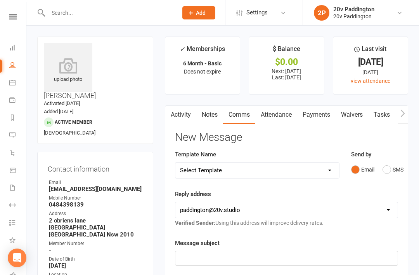
click at [392, 169] on button "SMS" at bounding box center [393, 169] width 21 height 15
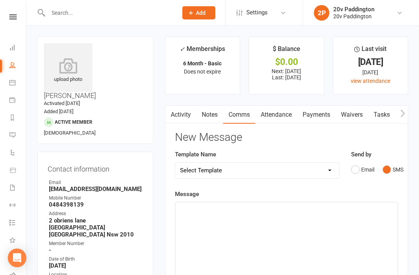
click at [287, 240] on div "﻿" at bounding box center [287, 260] width 223 height 116
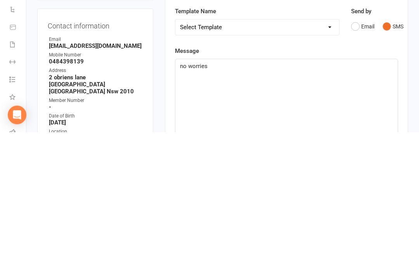
click at [334, 202] on div "no worries" at bounding box center [287, 260] width 223 height 116
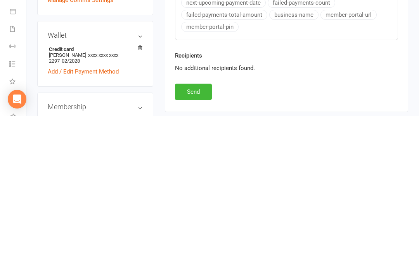
click at [193, 242] on button "Send" at bounding box center [193, 250] width 37 height 16
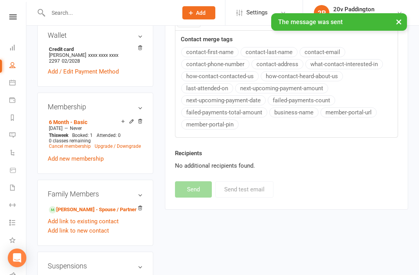
click at [17, 85] on link "Calendar" at bounding box center [17, 83] width 17 height 17
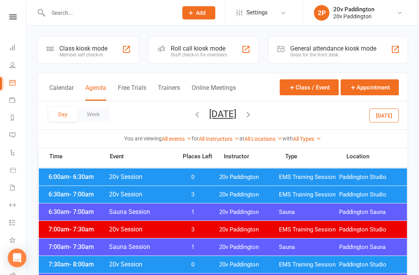
click at [63, 262] on span "7:30am - 8:00am" at bounding box center [78, 263] width 62 height 7
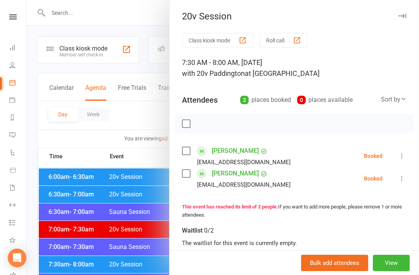
click at [72, 252] on div at bounding box center [222, 137] width 393 height 275
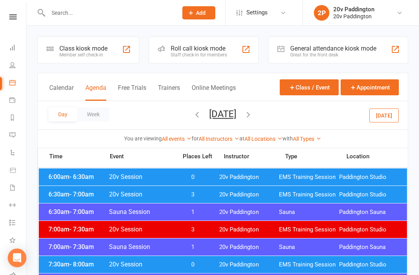
click at [382, 120] on button "[DATE]" at bounding box center [385, 115] width 30 height 14
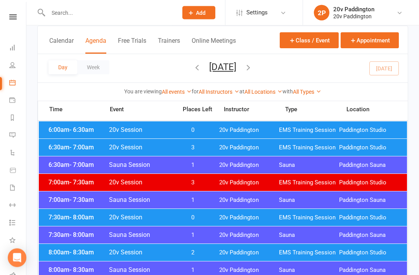
scroll to position [116, 0]
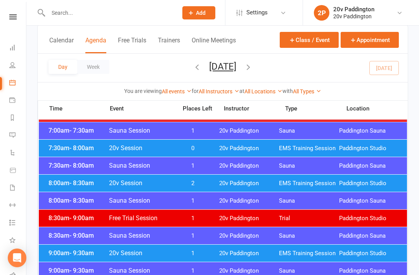
click at [60, 152] on div "7:30am - 8:00am 20v Session 0 20v Paddington EMS Training Session Paddington St…" at bounding box center [223, 147] width 369 height 17
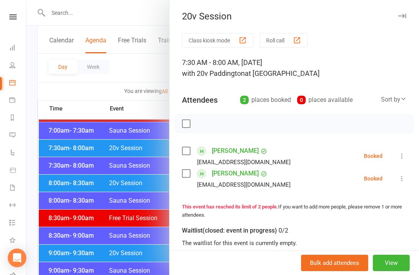
click at [409, 153] on div "Class kiosk mode Roll call 7:30 AM - 8:00 AM, Thursday, September, 11, 2025 wit…" at bounding box center [295, 208] width 250 height 351
click at [400, 155] on icon at bounding box center [402, 156] width 8 height 8
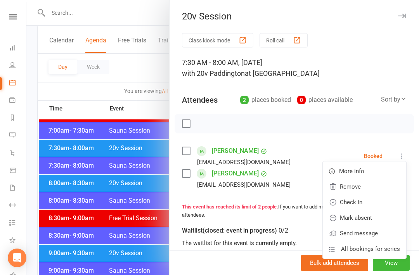
click at [364, 203] on link "Check in" at bounding box center [364, 202] width 83 height 16
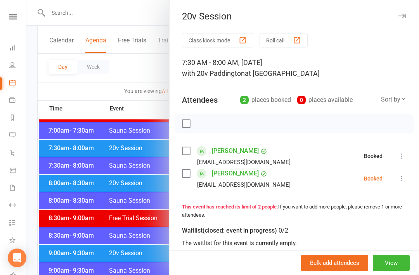
click at [405, 182] on icon at bounding box center [402, 178] width 8 height 8
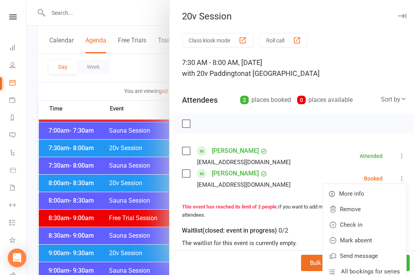
click at [362, 222] on link "Check in" at bounding box center [364, 225] width 83 height 16
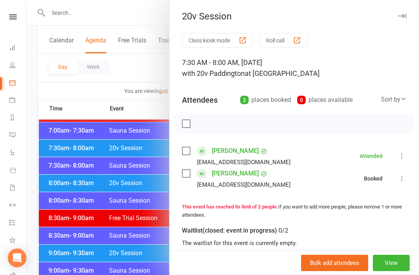
click at [93, 195] on div at bounding box center [222, 137] width 393 height 275
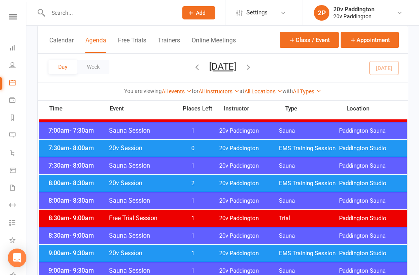
click at [222, 57] on div "Day Week Thursday, Sep 11, 2025 September 2025 Sun Mon Tue Wed Thu Fri Sat 31 0…" at bounding box center [223, 68] width 370 height 28
click at [228, 69] on button "[DATE]" at bounding box center [222, 66] width 27 height 11
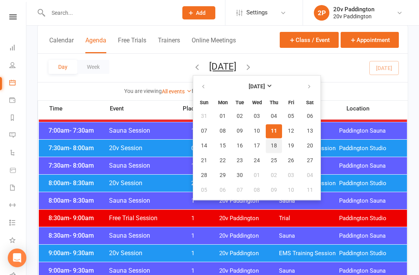
click at [266, 146] on button "18" at bounding box center [274, 146] width 16 height 14
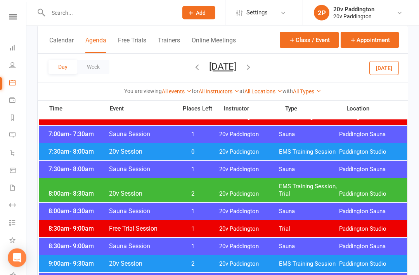
click at [70, 189] on div "8:00am - 8:30am 20v Session 2 20v Paddington EMS Training Session, Trial Paddin…" at bounding box center [223, 190] width 369 height 24
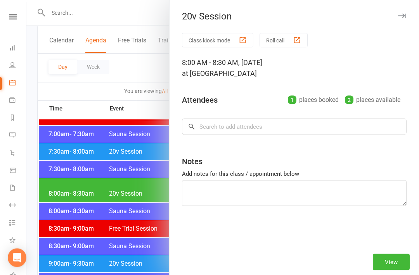
scroll to position [113, 0]
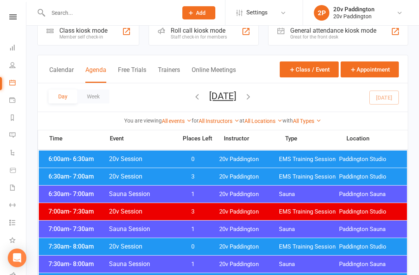
click at [236, 92] on button "[DATE]" at bounding box center [222, 95] width 27 height 11
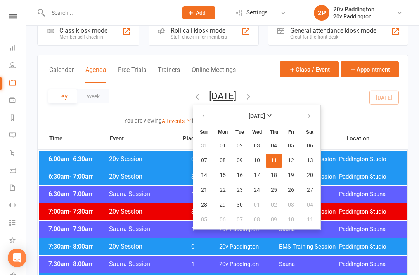
click at [236, 96] on button "[DATE]" at bounding box center [222, 95] width 27 height 11
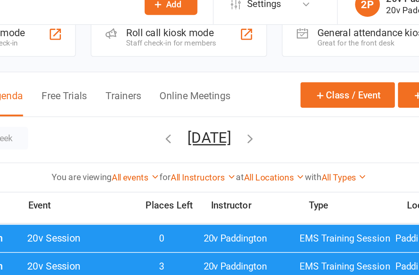
click at [209, 90] on button "[DATE]" at bounding box center [222, 95] width 27 height 11
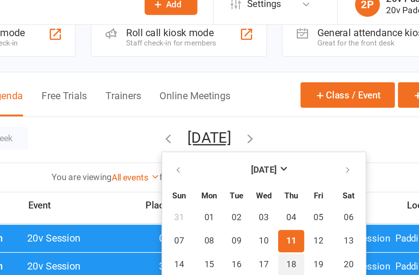
click at [271, 172] on span "18" at bounding box center [274, 175] width 6 height 6
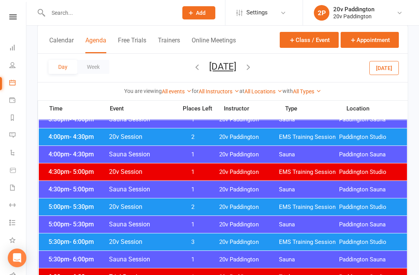
scroll to position [667, 0]
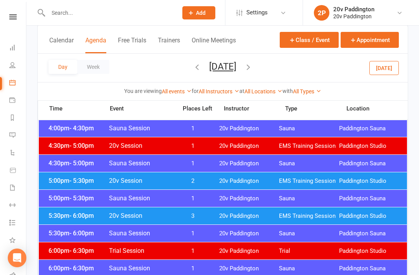
click at [287, 222] on div "5:30pm - 6:00pm 20v Session 3 20v Paddington EMS Training Session [GEOGRAPHIC_D…" at bounding box center [223, 215] width 369 height 17
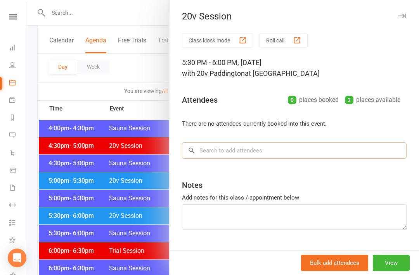
click at [297, 158] on input "search" at bounding box center [294, 150] width 225 height 16
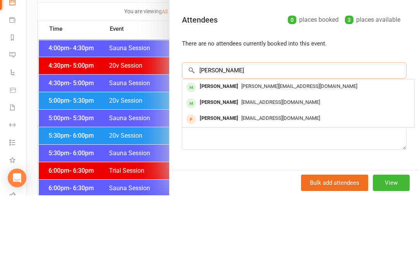
type input "[PERSON_NAME]"
click at [282, 179] on span "[EMAIL_ADDRESS][DOMAIN_NAME]" at bounding box center [281, 182] width 79 height 6
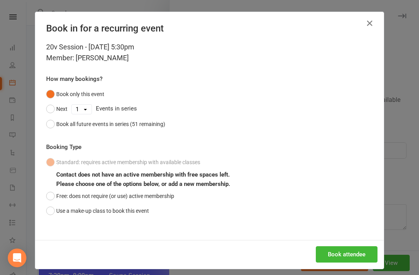
click at [344, 253] on button "Book attendee" at bounding box center [347, 254] width 62 height 16
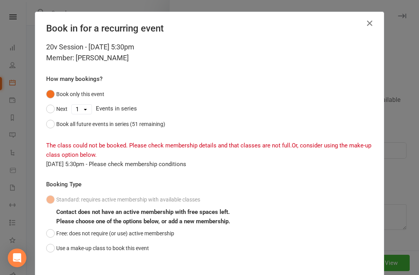
click at [51, 243] on button "Use a make-up class to book this event" at bounding box center [97, 247] width 103 height 15
click at [50, 232] on button "Free: does not require (or use) active membership" at bounding box center [110, 233] width 128 height 15
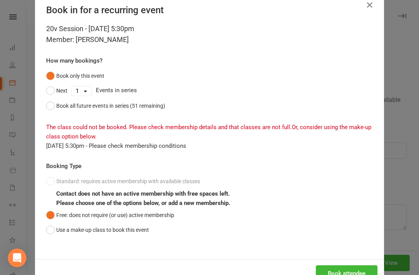
scroll to position [17, 0]
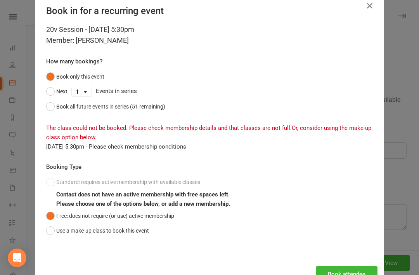
click at [342, 274] on button "Book attendee" at bounding box center [347, 274] width 62 height 16
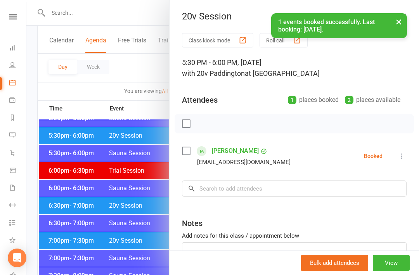
click at [86, 196] on div at bounding box center [222, 137] width 393 height 275
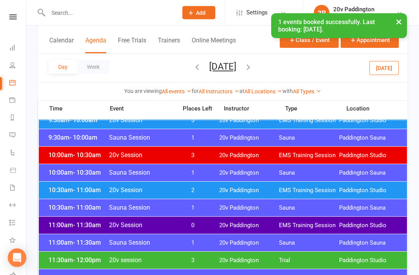
scroll to position [290, 88]
